Goal: Information Seeking & Learning: Check status

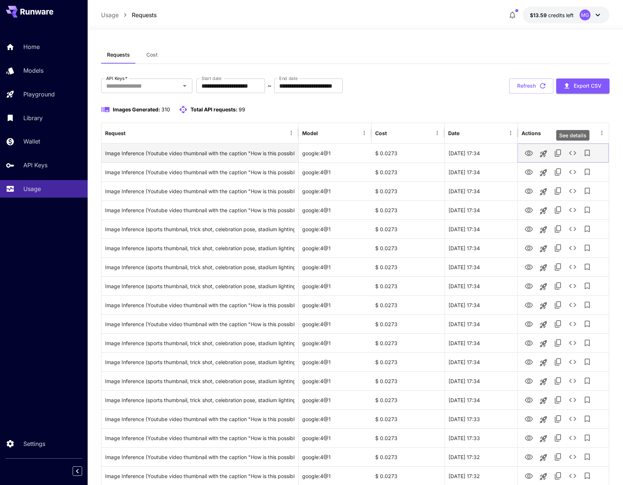
click at [577, 154] on icon "See details" at bounding box center [573, 153] width 9 height 9
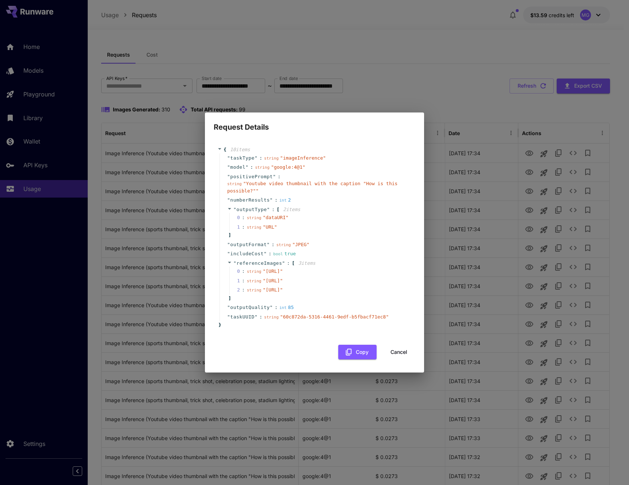
click at [400, 360] on button "Cancel" at bounding box center [398, 352] width 33 height 15
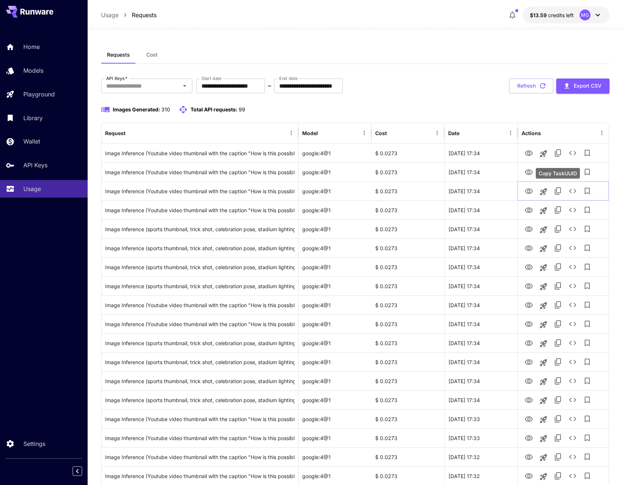
click at [576, 169] on div "Copy TaskUUID" at bounding box center [558, 173] width 44 height 11
click at [575, 191] on icon "See details" at bounding box center [573, 191] width 9 height 9
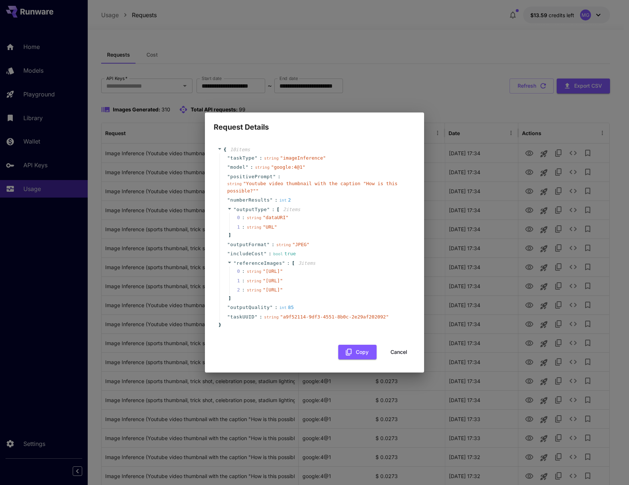
click at [219, 146] on icon at bounding box center [219, 148] width 5 height 5
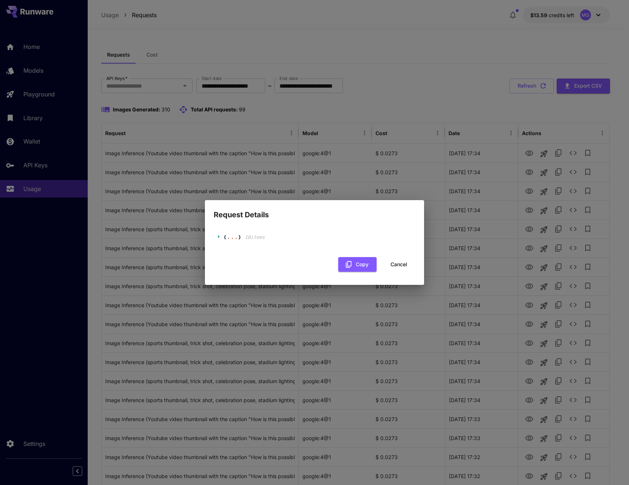
click at [221, 236] on icon at bounding box center [219, 236] width 5 height 5
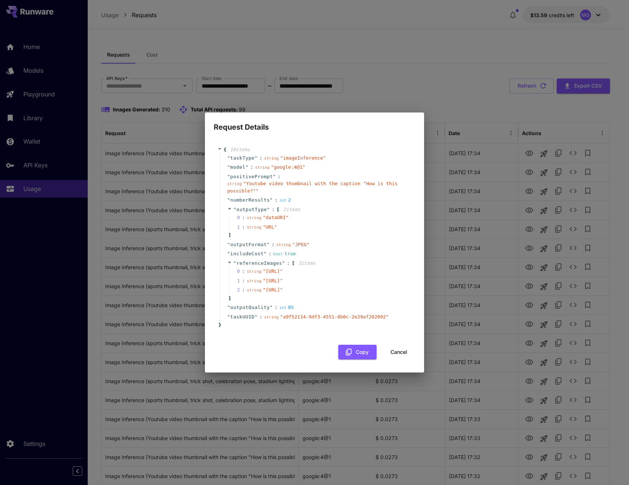
click at [226, 146] on div "10 item s" at bounding box center [239, 149] width 26 height 7
click at [222, 146] on span at bounding box center [220, 148] width 6 height 5
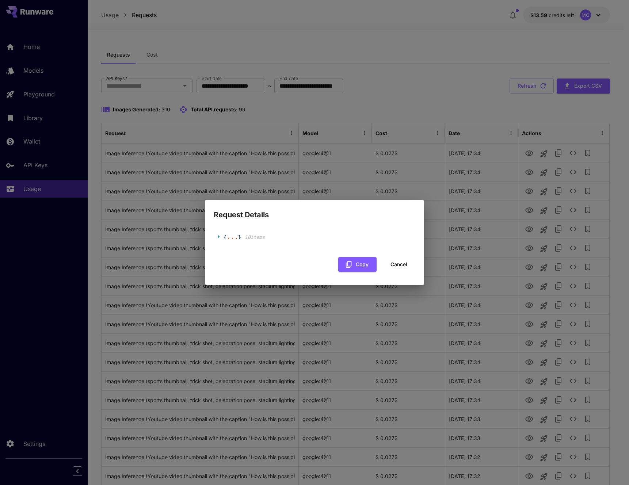
click at [228, 237] on div "..." at bounding box center [232, 237] width 12 height 4
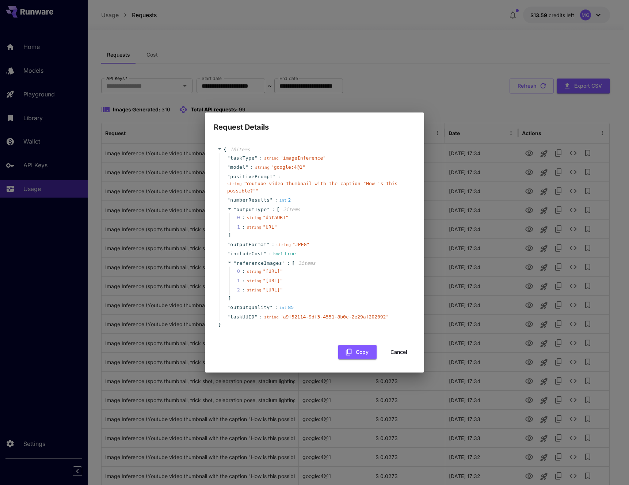
drag, startPoint x: 401, startPoint y: 374, endPoint x: 405, endPoint y: 370, distance: 5.5
click at [401, 360] on button "Cancel" at bounding box center [398, 352] width 33 height 15
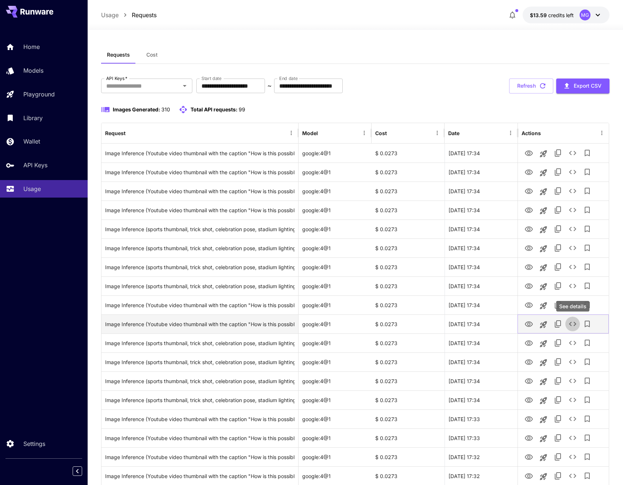
click at [571, 326] on icon "See details" at bounding box center [573, 324] width 9 height 9
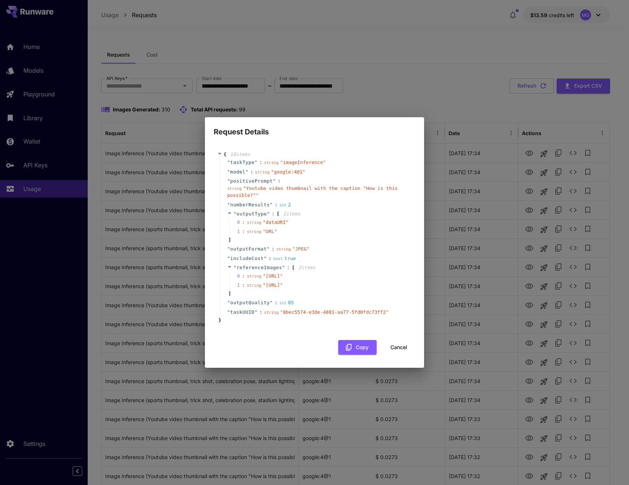
click at [224, 151] on span "{" at bounding box center [224, 154] width 3 height 7
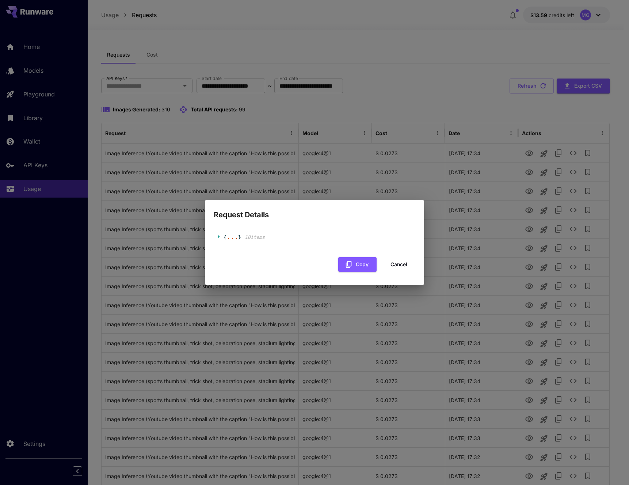
click at [230, 238] on div "..." at bounding box center [232, 237] width 12 height 4
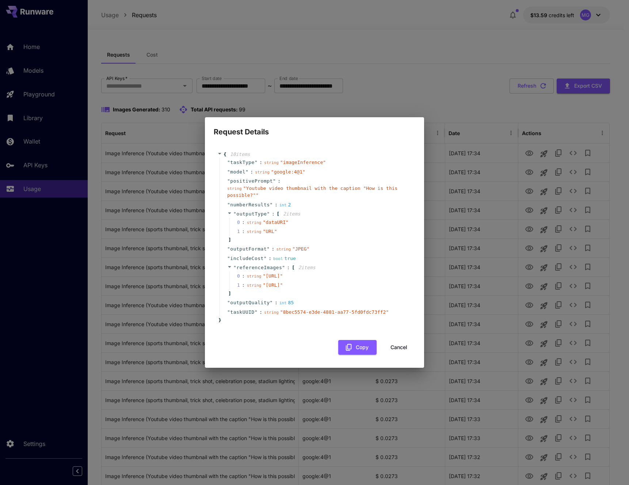
click at [398, 355] on button "Cancel" at bounding box center [398, 347] width 33 height 15
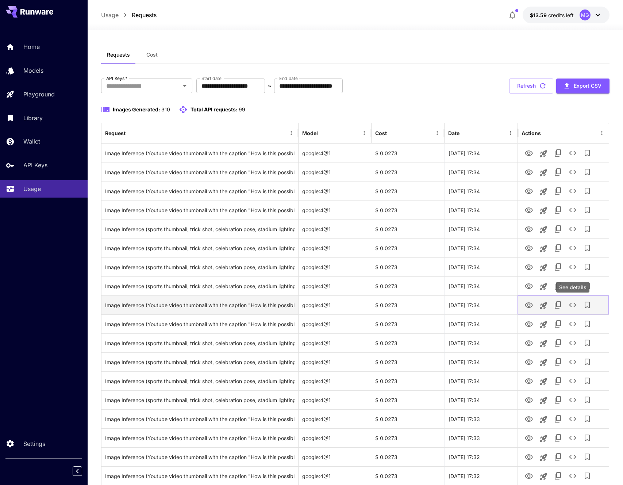
click at [573, 304] on icon "See details" at bounding box center [573, 305] width 9 height 9
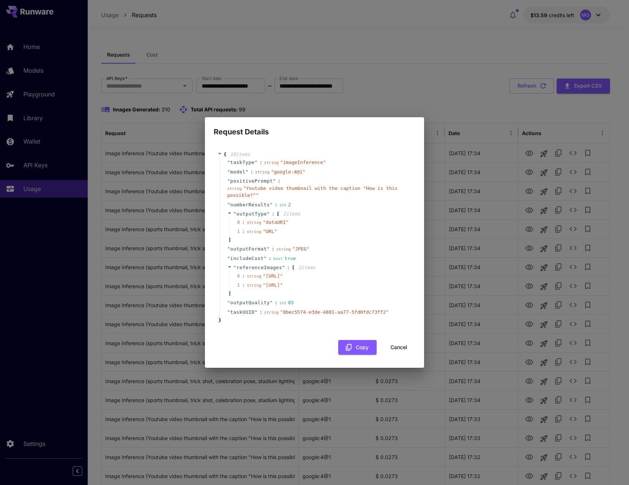
click at [246, 152] on span "10 item s" at bounding box center [240, 154] width 20 height 5
click at [228, 151] on div "10 item s" at bounding box center [239, 154] width 26 height 7
click at [224, 151] on span "{" at bounding box center [224, 154] width 3 height 7
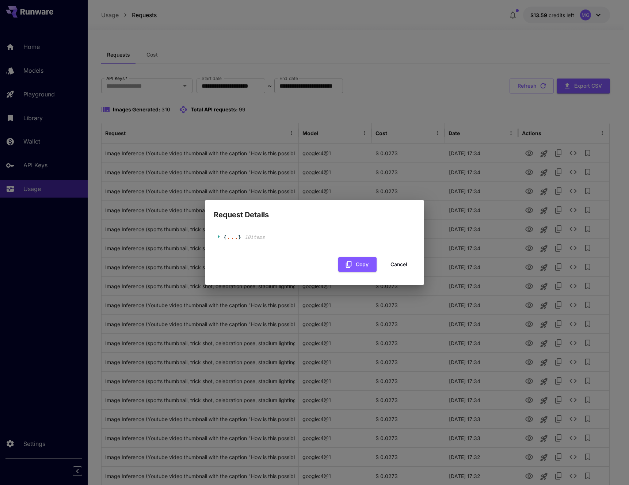
click at [236, 236] on div "..." at bounding box center [232, 237] width 12 height 4
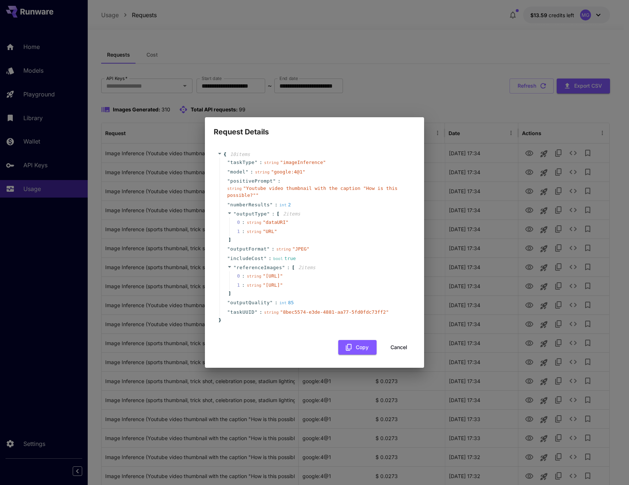
click at [459, 344] on div "Request Details { 10 item s " taskType " : string " imageInference " " model " …" at bounding box center [314, 242] width 629 height 485
click at [578, 223] on div "Request Details { 10 item s " taskType " : string " imageInference " " model " …" at bounding box center [314, 242] width 629 height 485
click at [399, 355] on button "Cancel" at bounding box center [398, 347] width 33 height 15
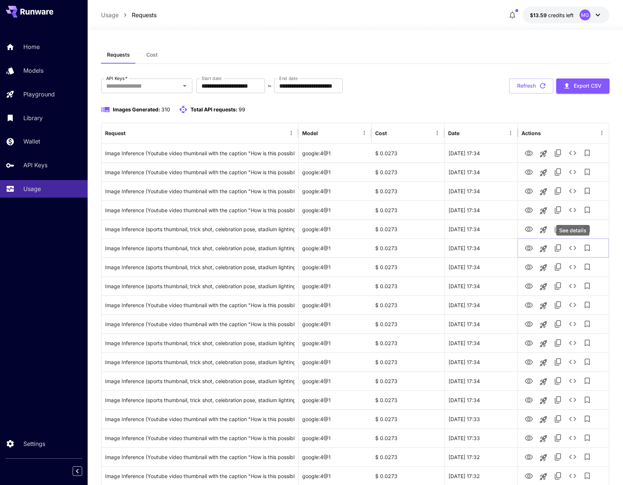
click at [572, 229] on div "See details" at bounding box center [573, 230] width 33 height 11
click at [574, 210] on div "See details" at bounding box center [573, 211] width 33 height 11
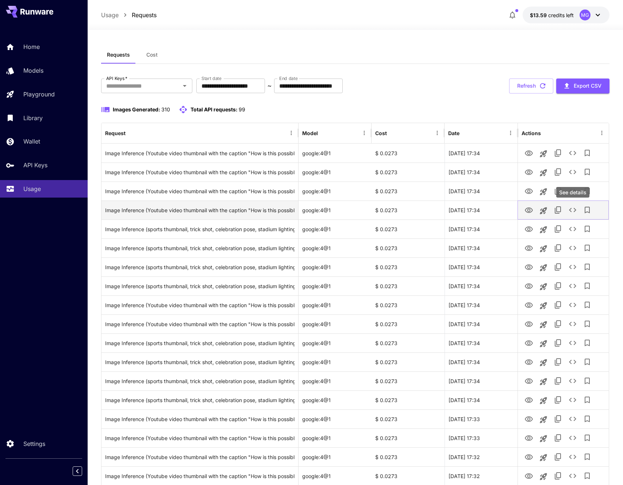
click at [572, 211] on icon "See details" at bounding box center [573, 210] width 9 height 9
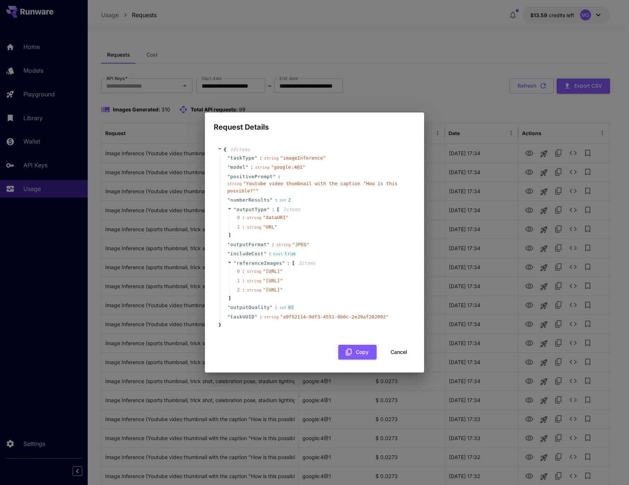
click at [226, 146] on span "{" at bounding box center [224, 149] width 3 height 7
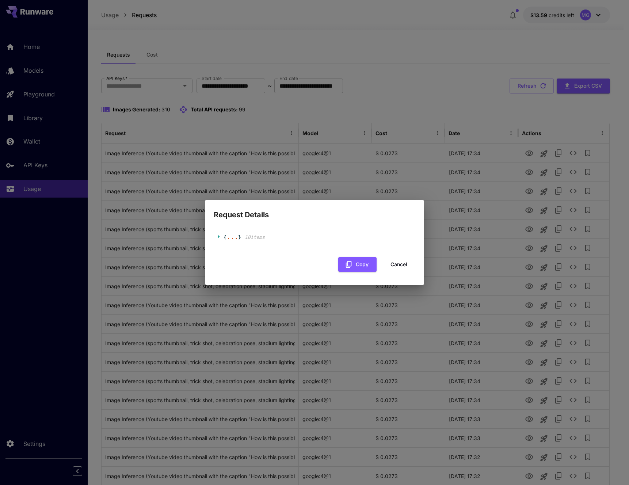
click at [256, 237] on span "10 item s" at bounding box center [255, 236] width 20 height 5
click at [236, 236] on div "..." at bounding box center [232, 237] width 12 height 4
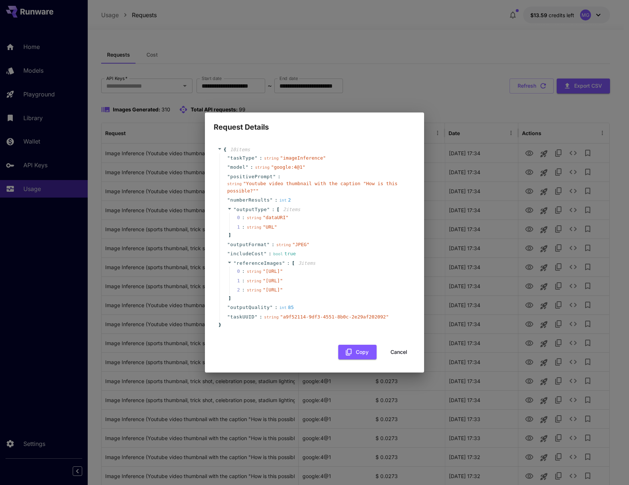
click at [395, 360] on button "Cancel" at bounding box center [398, 352] width 33 height 15
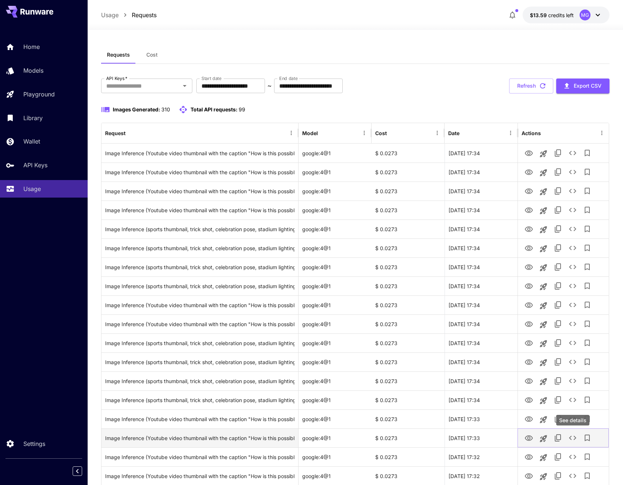
click at [573, 438] on icon "See details" at bounding box center [573, 437] width 9 height 9
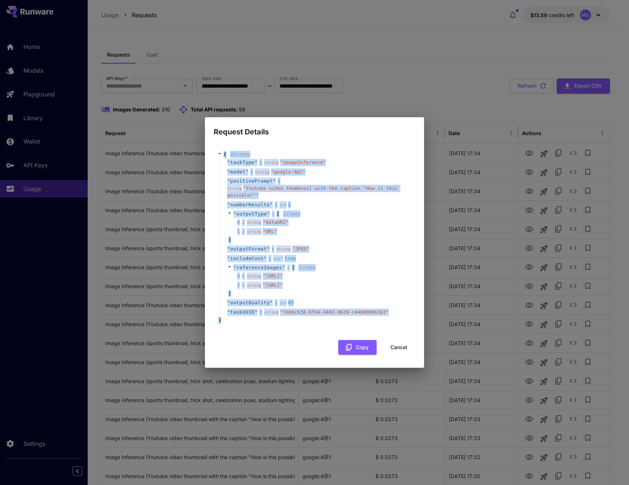
drag, startPoint x: 237, startPoint y: 333, endPoint x: 219, endPoint y: 136, distance: 198.3
click at [219, 151] on div "{ 10 item s " taskType " : string " imageInference " " model " : string " googl…" at bounding box center [314, 237] width 194 height 173
click at [336, 218] on div "0 : string " dataURI "" at bounding box center [319, 222] width 180 height 9
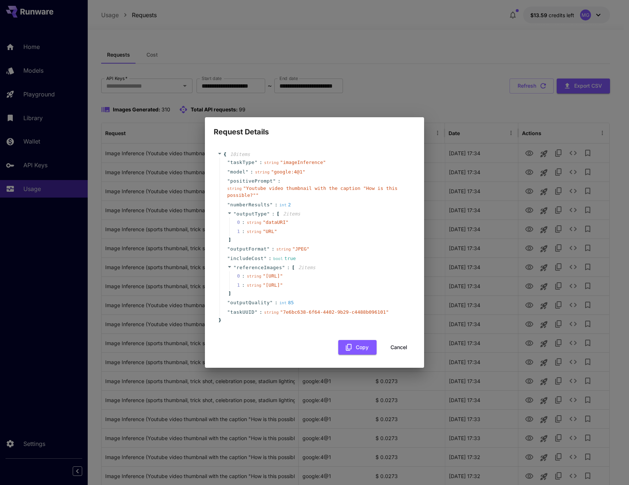
click at [398, 355] on button "Cancel" at bounding box center [398, 347] width 33 height 15
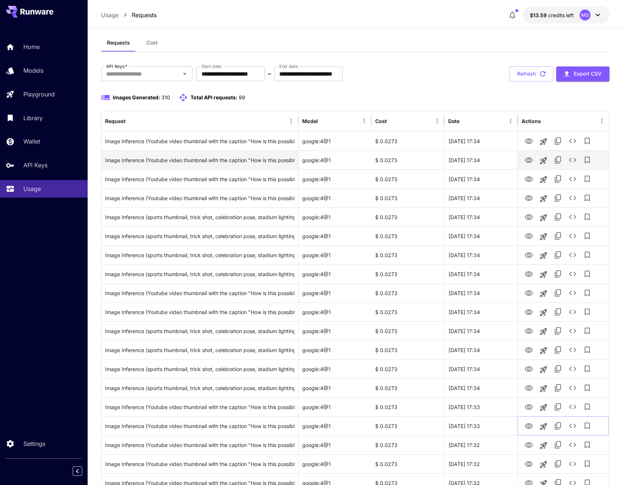
scroll to position [14, 0]
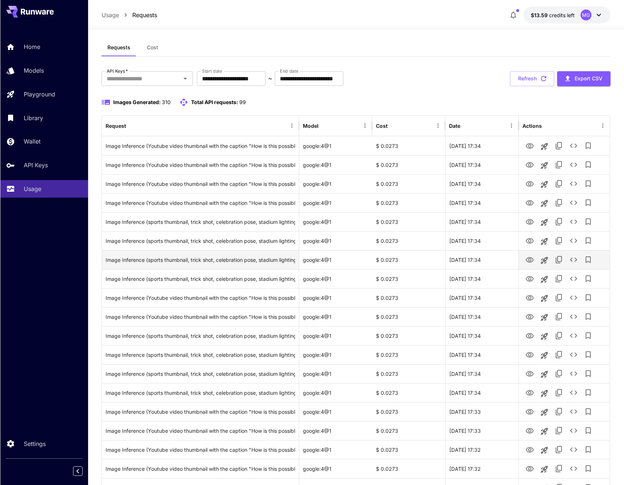
scroll to position [0, 0]
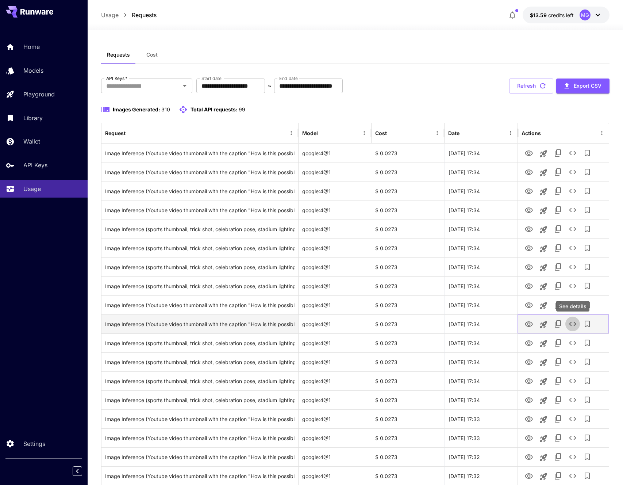
click at [573, 326] on icon "See details" at bounding box center [573, 324] width 9 height 9
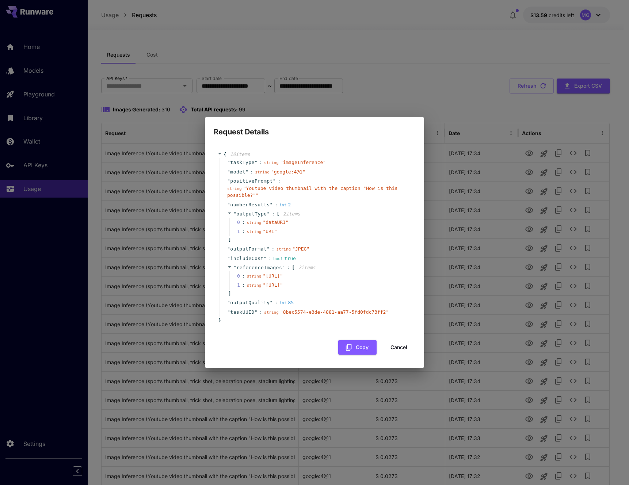
click at [244, 324] on div "{ 10 item s " taskType " : string " imageInference " " model " : string " googl…" at bounding box center [314, 237] width 194 height 173
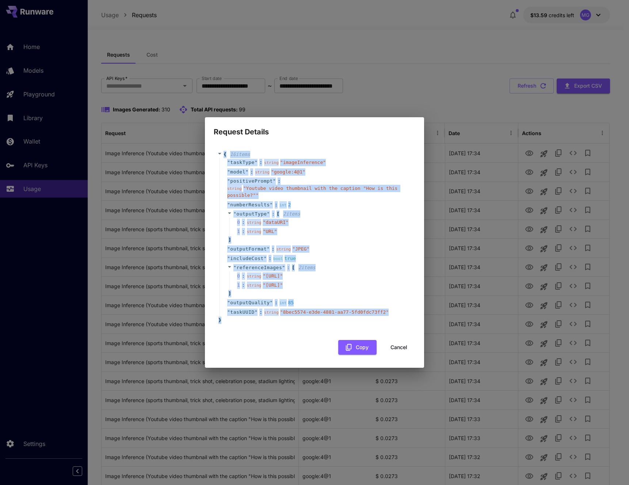
drag, startPoint x: 226, startPoint y: 331, endPoint x: 221, endPoint y: 134, distance: 197.6
click at [221, 144] on div "{ 10 item s " taskType " : string " imageInference " " model " : string " googl…" at bounding box center [315, 238] width 202 height 188
click at [236, 152] on span "10 item s" at bounding box center [240, 154] width 20 height 5
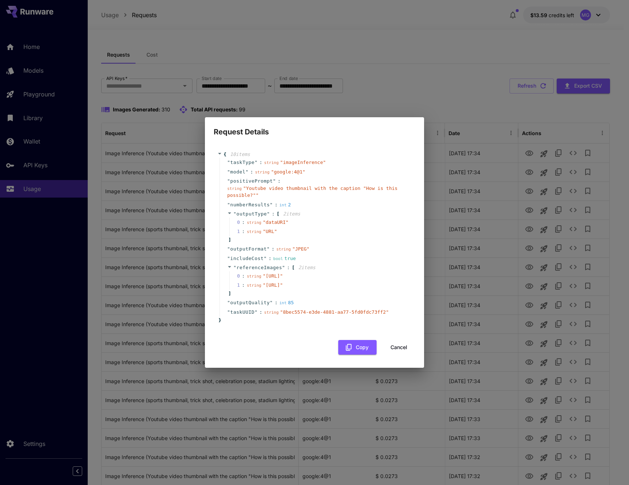
click at [224, 151] on span "{" at bounding box center [224, 154] width 3 height 7
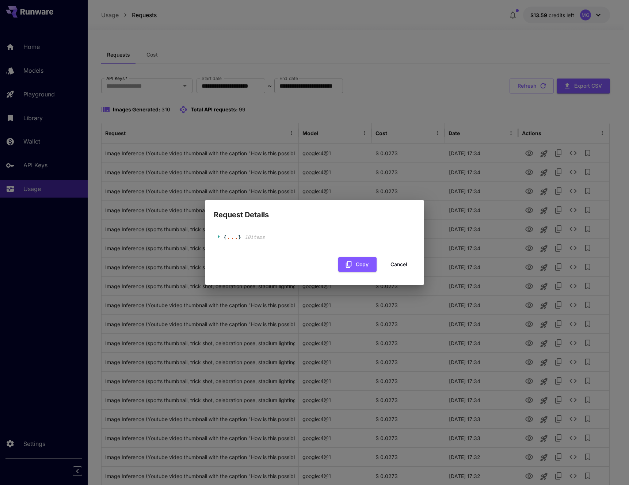
click at [234, 238] on div "..." at bounding box center [232, 237] width 12 height 4
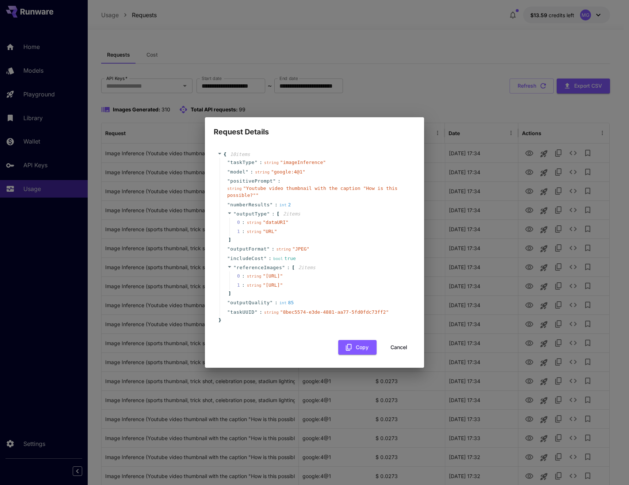
click at [401, 355] on button "Cancel" at bounding box center [398, 347] width 33 height 15
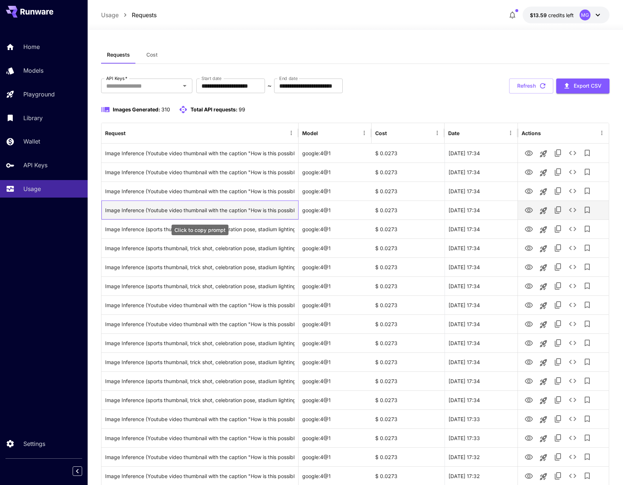
click at [276, 208] on div "Image Inference (Youtube video thumbnail with the caption "How is this possible…" at bounding box center [200, 210] width 190 height 19
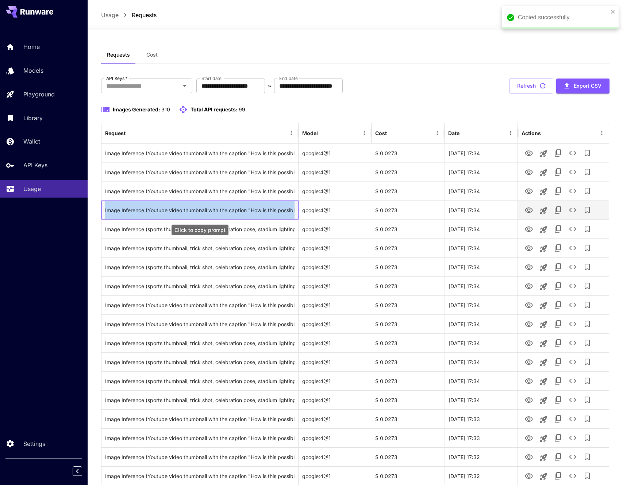
click at [276, 208] on div "Image Inference (Youtube video thumbnail with the caption "How is this possible…" at bounding box center [200, 210] width 190 height 19
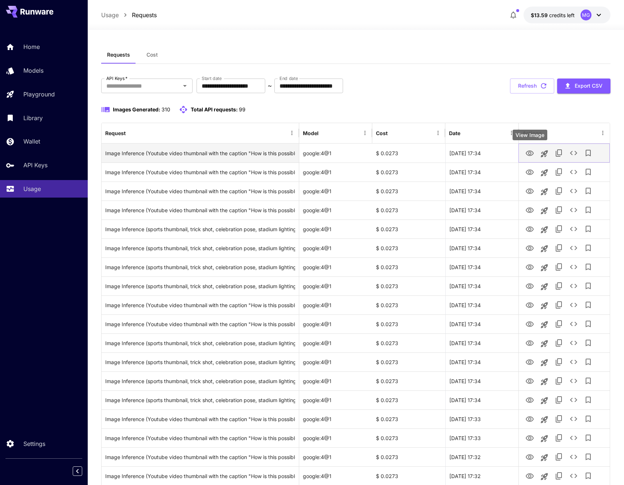
click at [528, 153] on icon "View Image" at bounding box center [529, 153] width 9 height 9
